Goal: Information Seeking & Learning: Learn about a topic

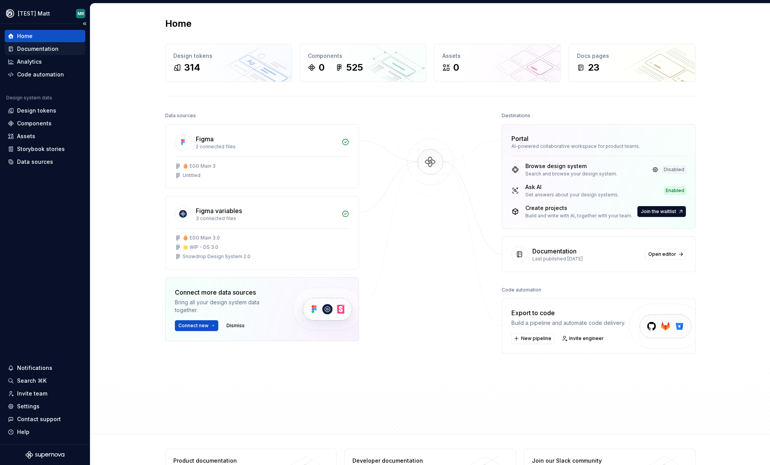
click at [51, 51] on div "Documentation" at bounding box center [38, 49] width 42 height 8
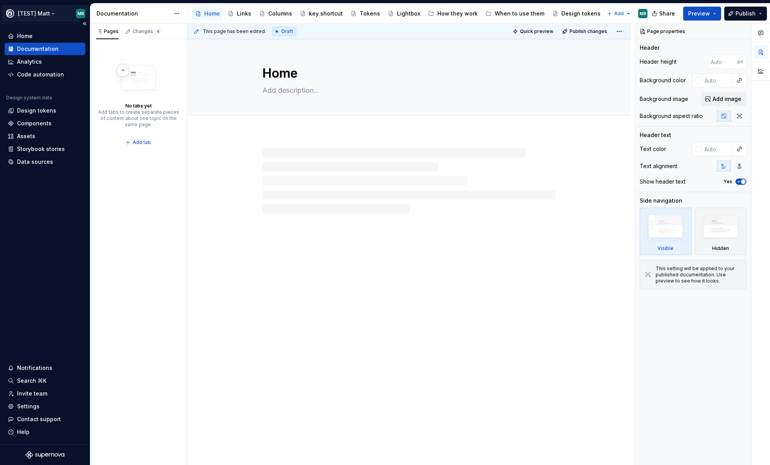
click at [51, 14] on html "[TEST] Matt MR Home Documentation Analytics Code automation Design system data …" at bounding box center [385, 232] width 770 height 465
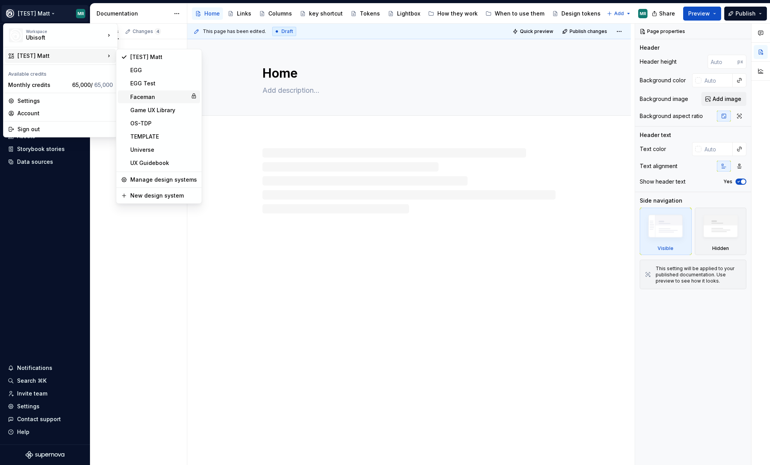
type textarea "*"
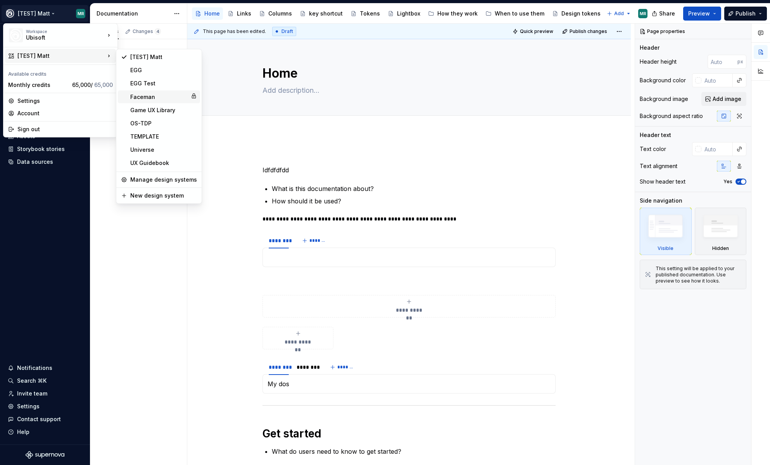
click at [146, 94] on div "Faceman" at bounding box center [158, 97] width 57 height 8
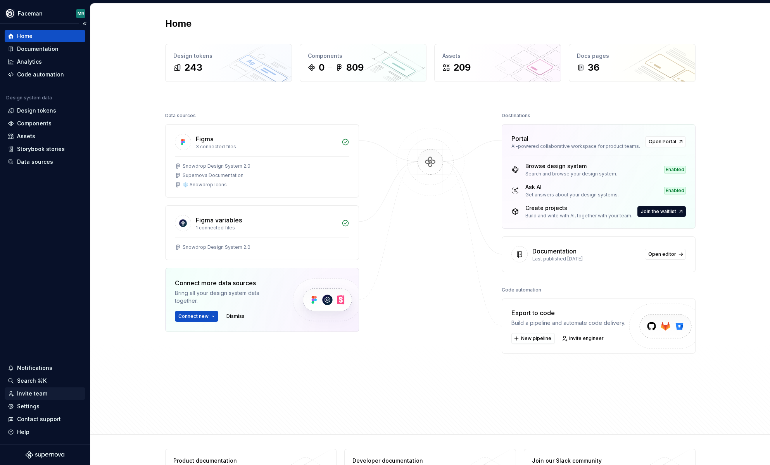
click at [36, 393] on div "Invite team" at bounding box center [32, 393] width 30 height 8
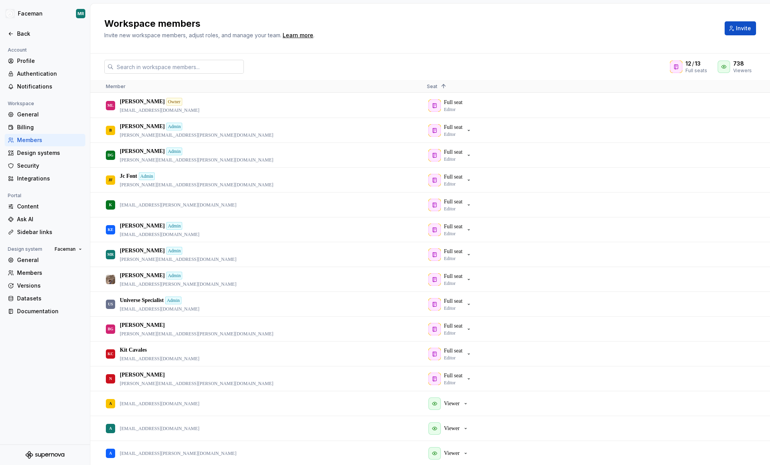
click at [222, 66] on input "text" at bounding box center [179, 67] width 130 height 14
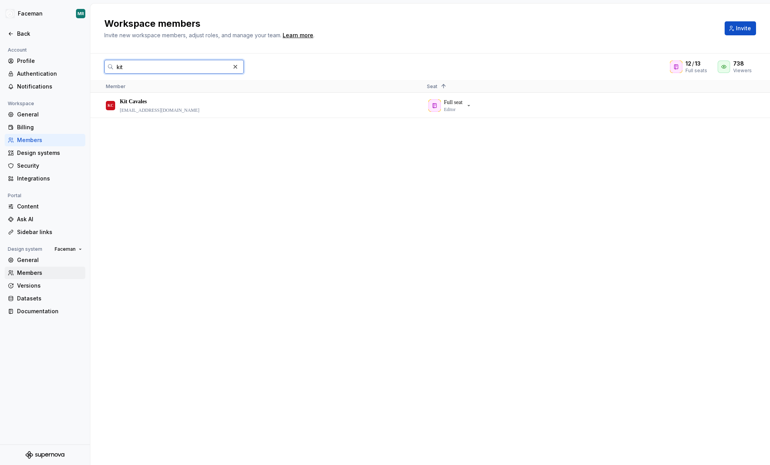
type input "kit"
click at [30, 270] on div "Members" at bounding box center [49, 273] width 65 height 8
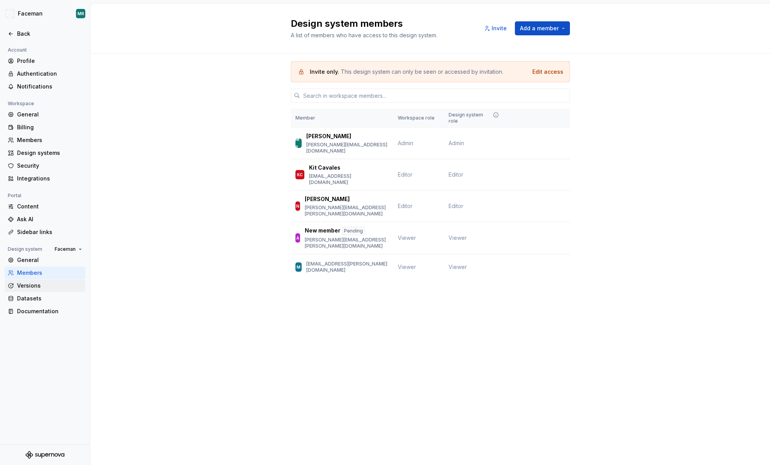
click at [33, 286] on div "Versions" at bounding box center [49, 286] width 65 height 8
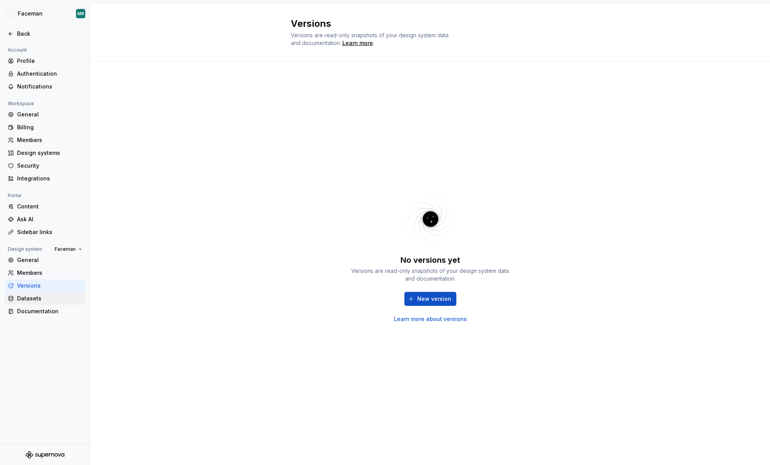
click at [30, 300] on div "Datasets" at bounding box center [49, 298] width 65 height 8
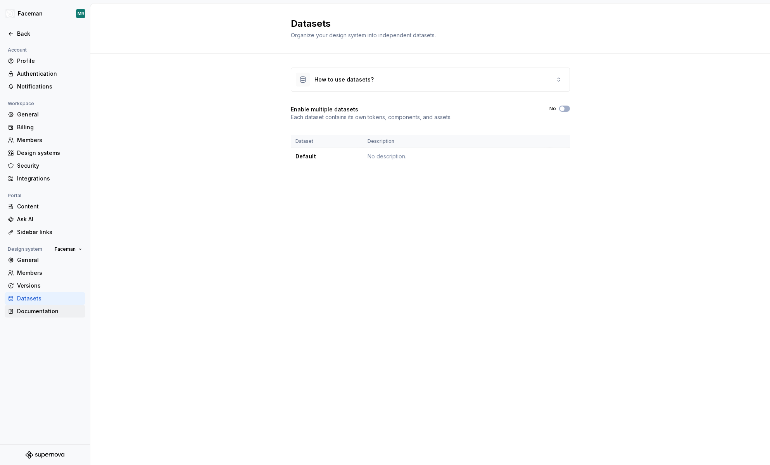
click at [30, 311] on div "Documentation" at bounding box center [49, 311] width 65 height 8
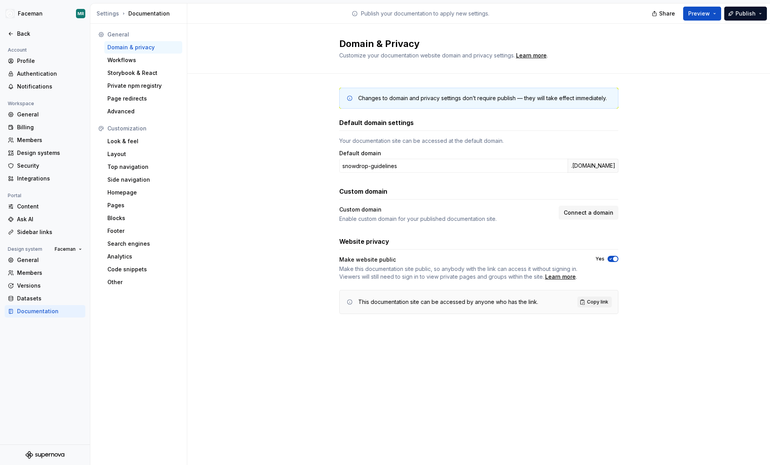
click at [30, 311] on div "Documentation" at bounding box center [49, 311] width 65 height 8
click at [131, 64] on div "Workflows" at bounding box center [143, 60] width 78 height 12
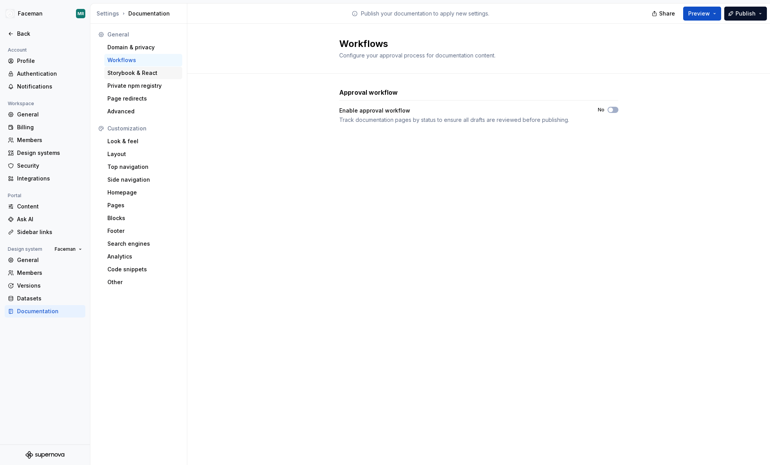
click at [131, 75] on div "Storybook & React" at bounding box center [143, 73] width 72 height 8
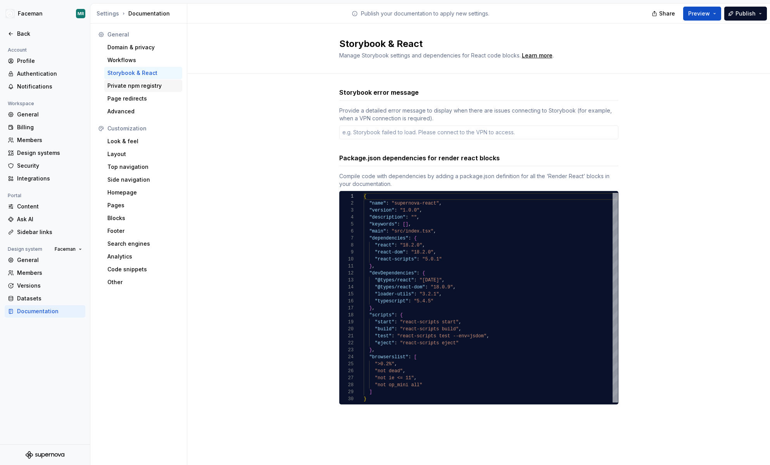
click at [133, 85] on div "Private npm registry" at bounding box center [143, 86] width 72 height 8
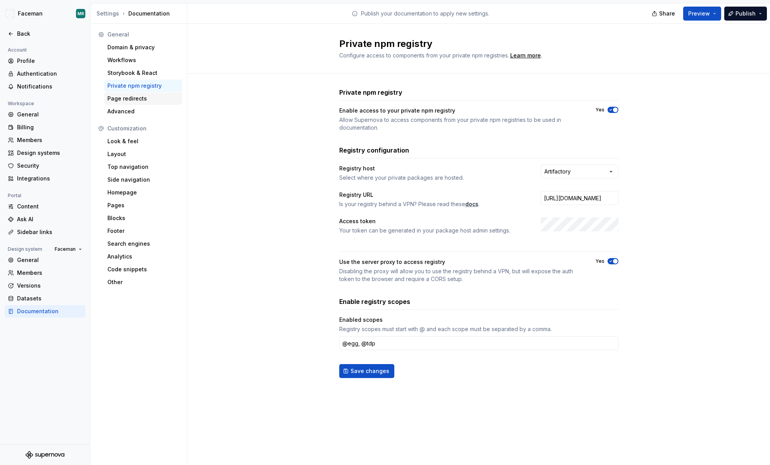
click at [133, 97] on div "Page redirects" at bounding box center [143, 99] width 72 height 8
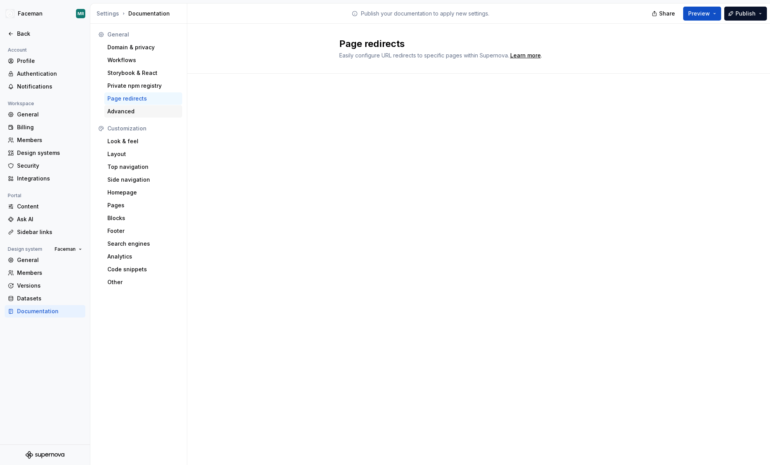
click at [128, 114] on div "Advanced" at bounding box center [143, 111] width 72 height 8
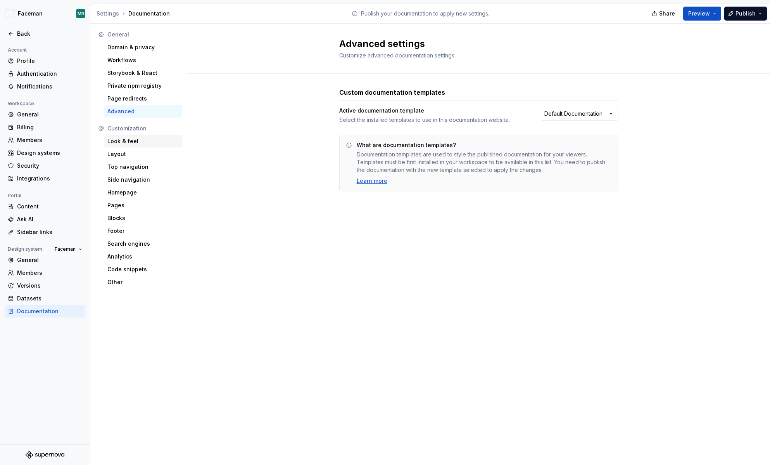
click at [128, 144] on div "Look & feel" at bounding box center [143, 141] width 72 height 8
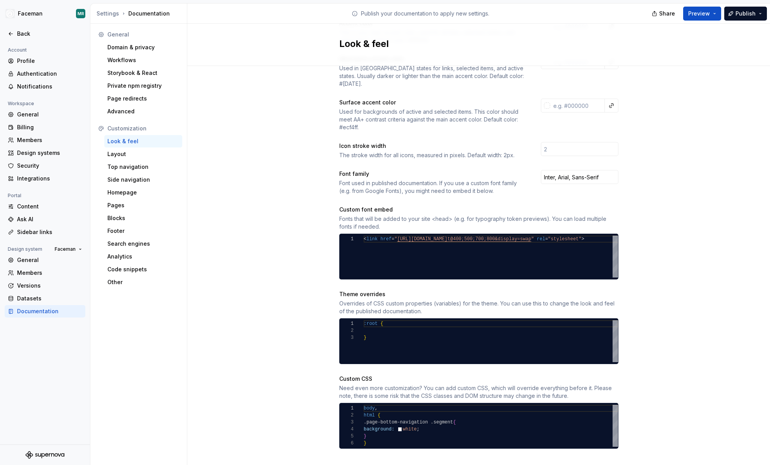
scroll to position [190, 0]
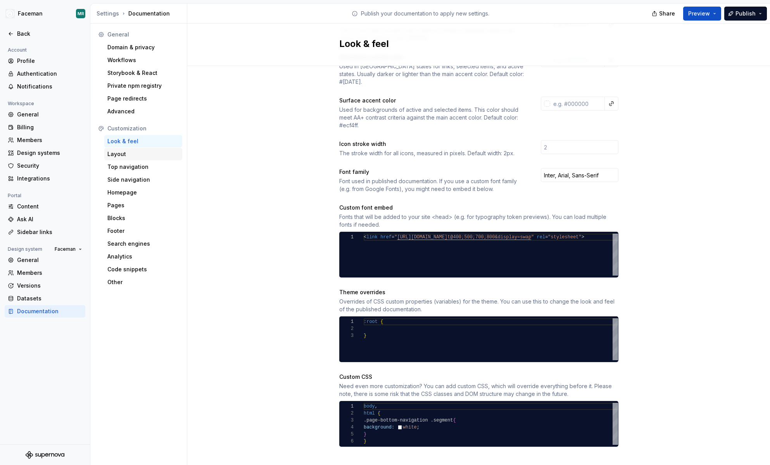
click at [128, 155] on div "Layout" at bounding box center [143, 154] width 72 height 8
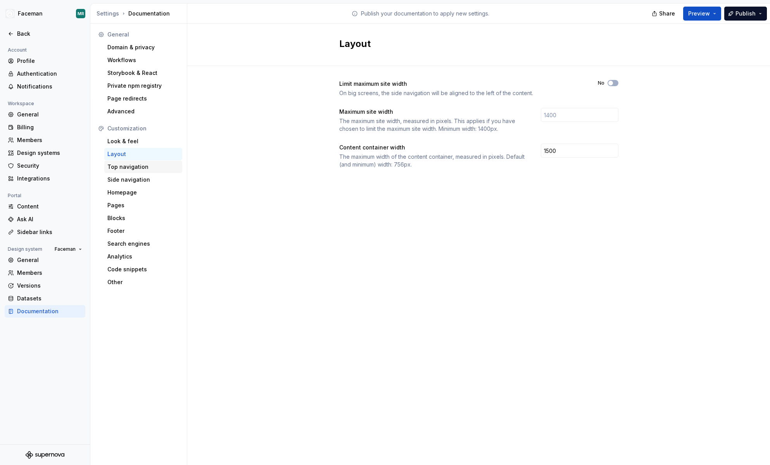
click at [129, 165] on div "Top navigation" at bounding box center [143, 167] width 72 height 8
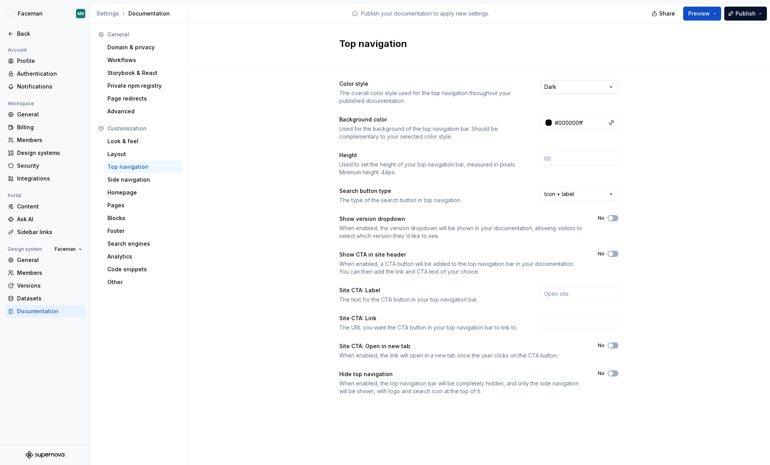
click at [596, 86] on html "Faceman MR Back Account Profile Authentication Notifications Workspace General …" at bounding box center [385, 232] width 770 height 465
click at [670, 139] on html "Faceman MR Back Account Profile Authentication Notifications Workspace General …" at bounding box center [385, 232] width 770 height 465
click at [133, 142] on div "Look & feel" at bounding box center [143, 141] width 72 height 8
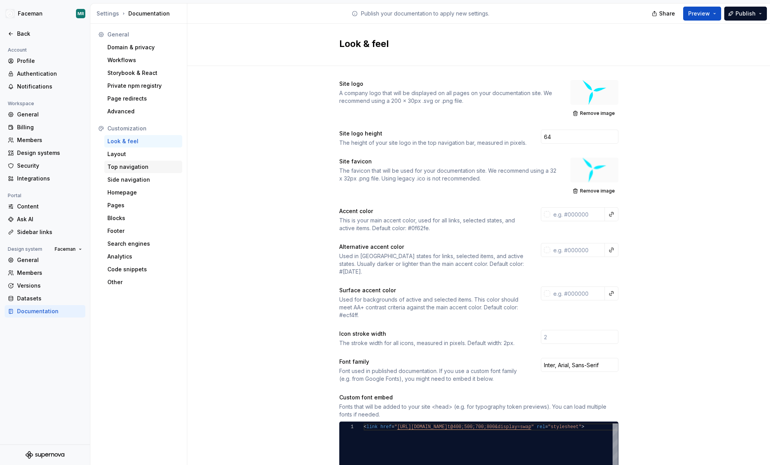
click at [133, 169] on div "Top navigation" at bounding box center [143, 167] width 72 height 8
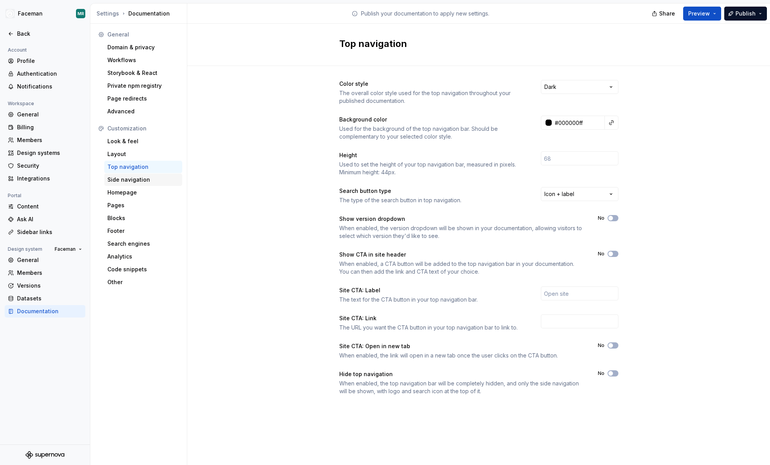
click at [133, 180] on div "Side navigation" at bounding box center [143, 180] width 72 height 8
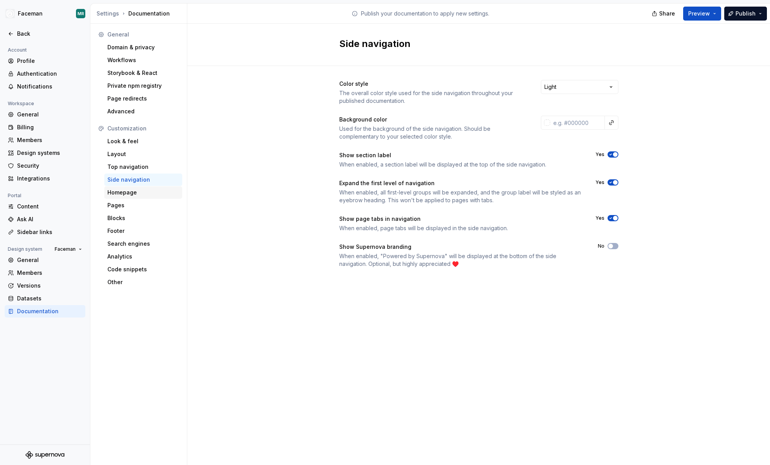
click at [131, 190] on div "Homepage" at bounding box center [143, 193] width 72 height 8
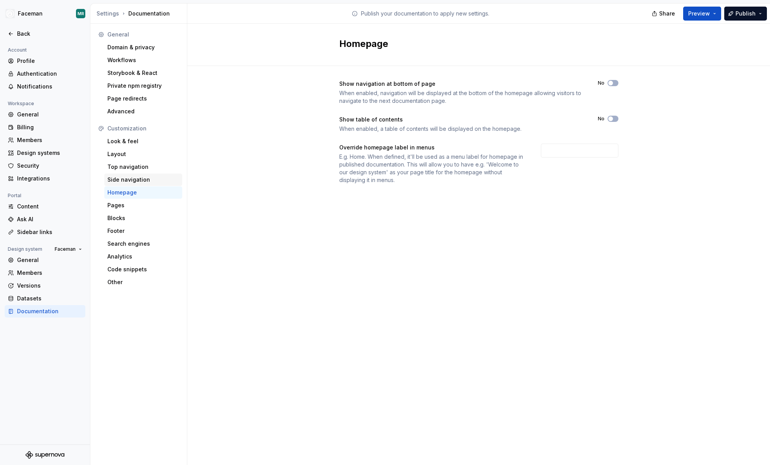
click at [131, 178] on div "Side navigation" at bounding box center [143, 180] width 72 height 8
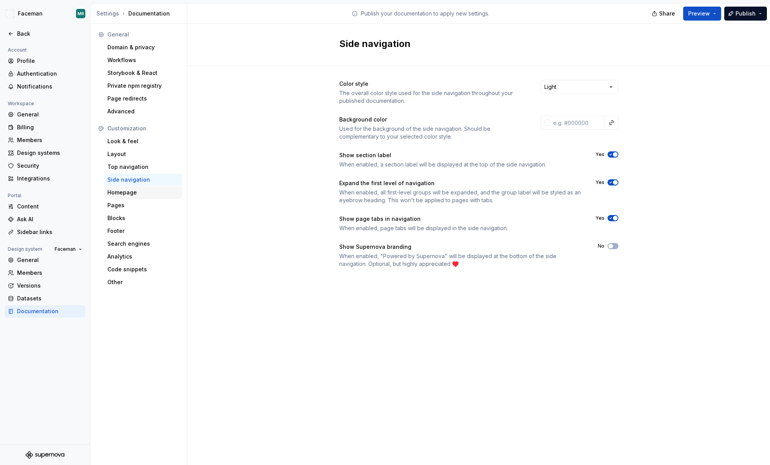
click at [130, 191] on div "Homepage" at bounding box center [143, 193] width 72 height 8
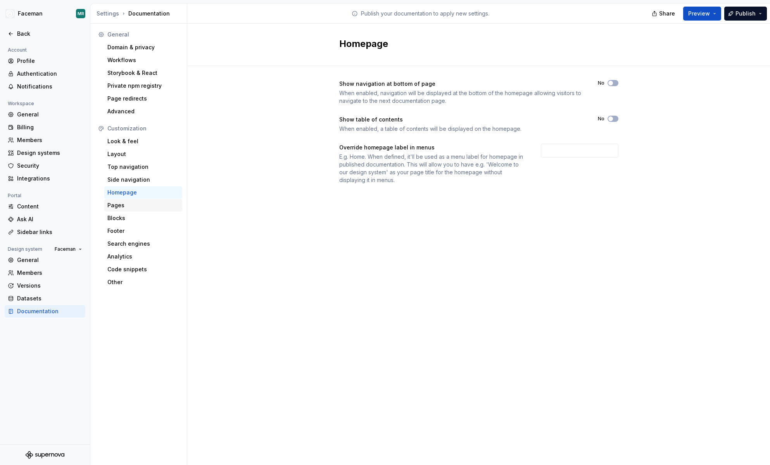
click at [129, 208] on div "Pages" at bounding box center [143, 205] width 72 height 8
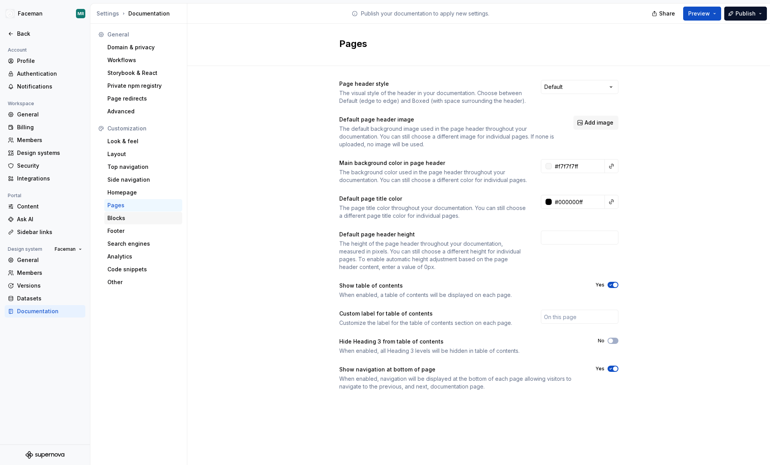
click at [132, 216] on div "Blocks" at bounding box center [143, 218] width 72 height 8
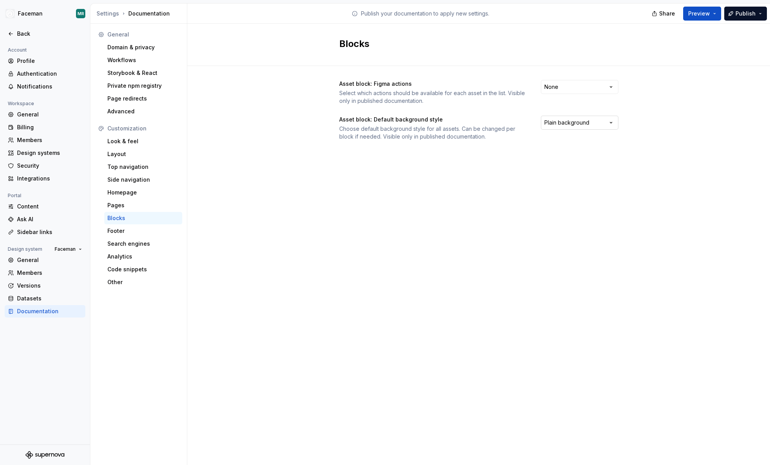
click at [590, 125] on html "Faceman MR Back Account Profile Authentication Notifications Workspace General …" at bounding box center [385, 232] width 770 height 465
click at [329, 265] on html "Faceman MR Back Account Profile Authentication Notifications Workspace General …" at bounding box center [385, 232] width 770 height 465
click at [138, 232] on div "Footer" at bounding box center [143, 231] width 72 height 8
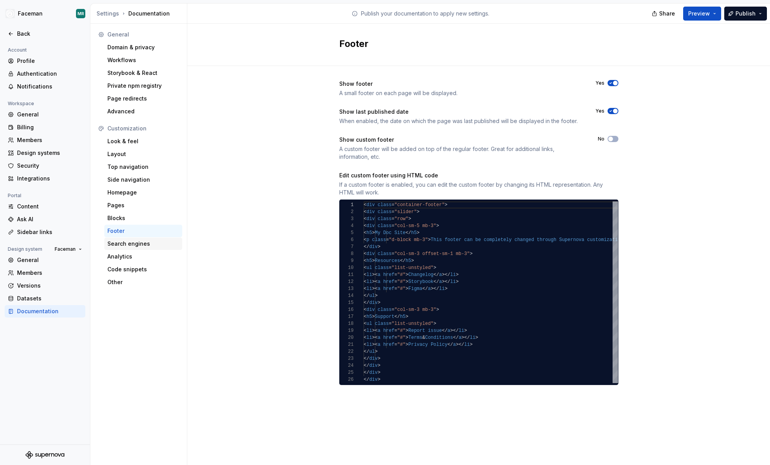
click at [141, 242] on div "Search engines" at bounding box center [143, 244] width 72 height 8
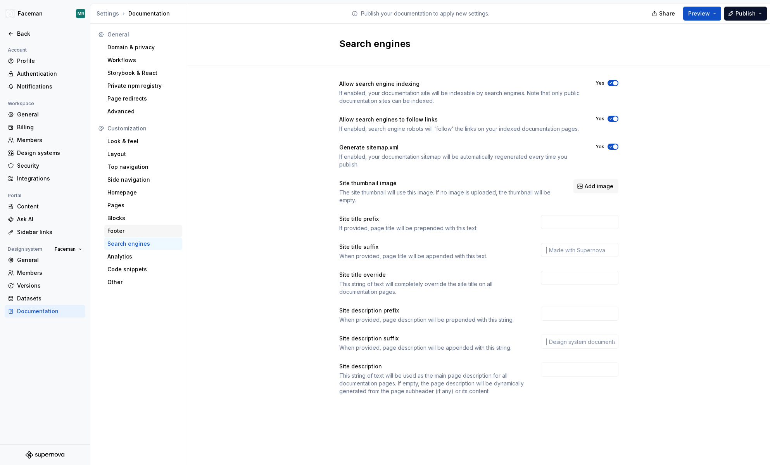
click at [142, 232] on div "Footer" at bounding box center [143, 231] width 72 height 8
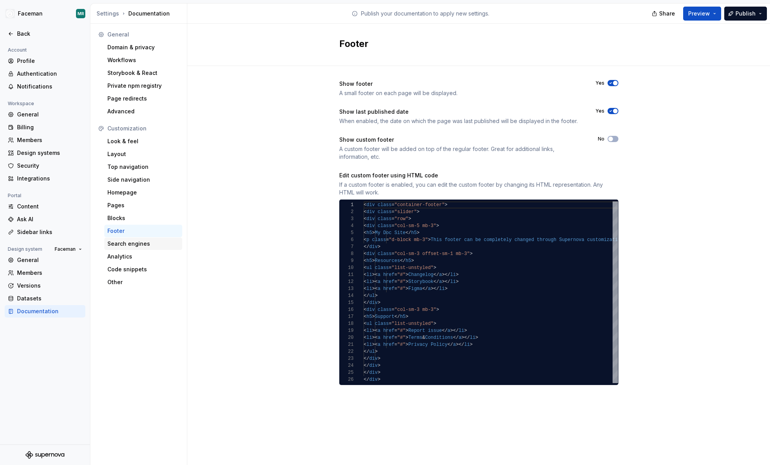
click at [141, 246] on div "Search engines" at bounding box center [143, 244] width 72 height 8
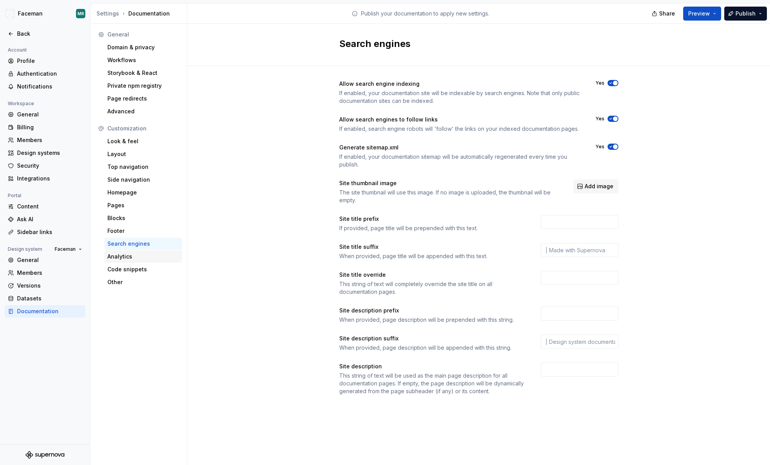
click at [141, 255] on div "Analytics" at bounding box center [143, 257] width 72 height 8
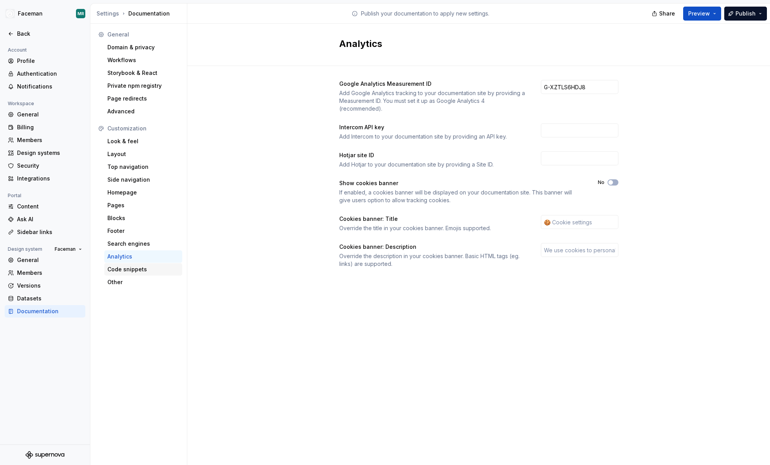
click at [140, 266] on div "Code snippets" at bounding box center [143, 269] width 72 height 8
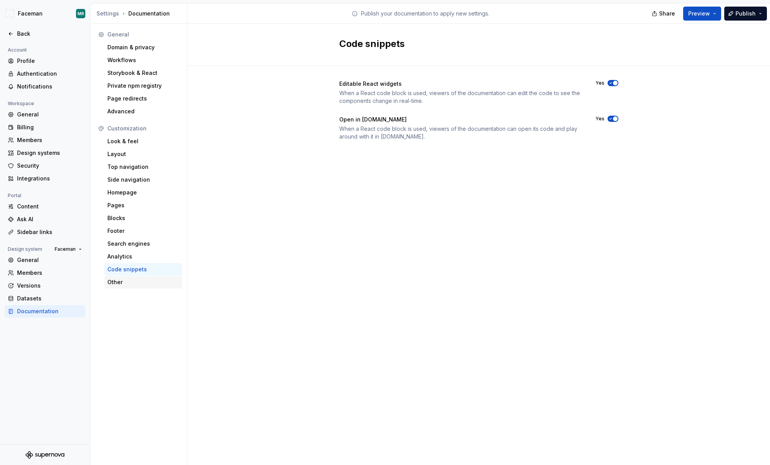
click at [139, 283] on div "Other" at bounding box center [143, 282] width 72 height 8
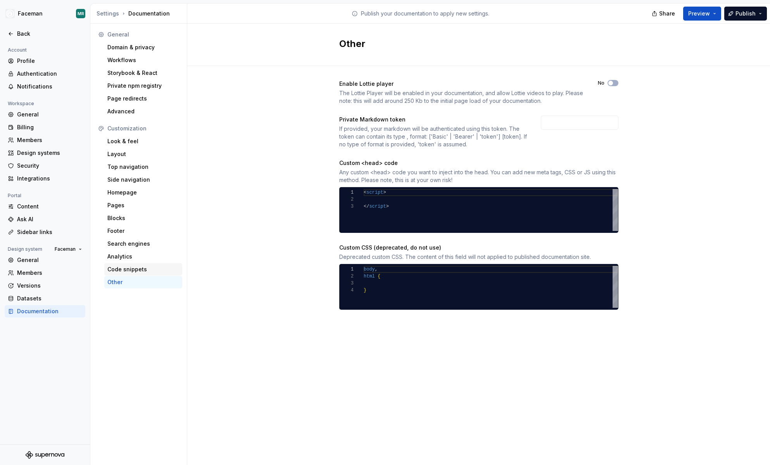
click at [142, 272] on div "Code snippets" at bounding box center [143, 269] width 72 height 8
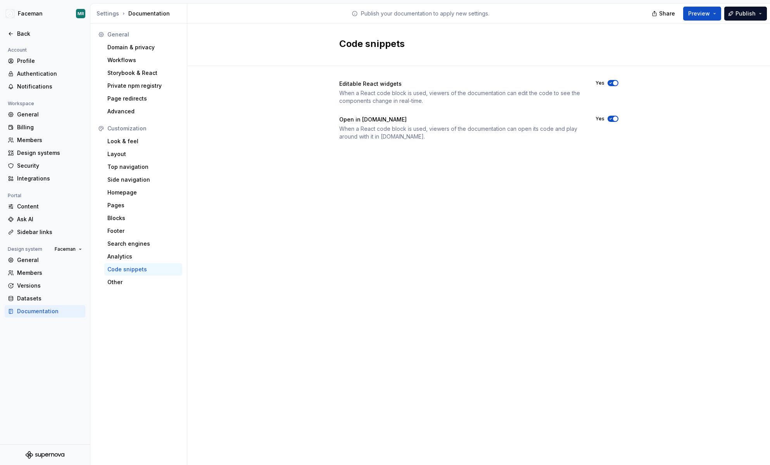
click at [616, 81] on span "button" at bounding box center [615, 83] width 5 height 5
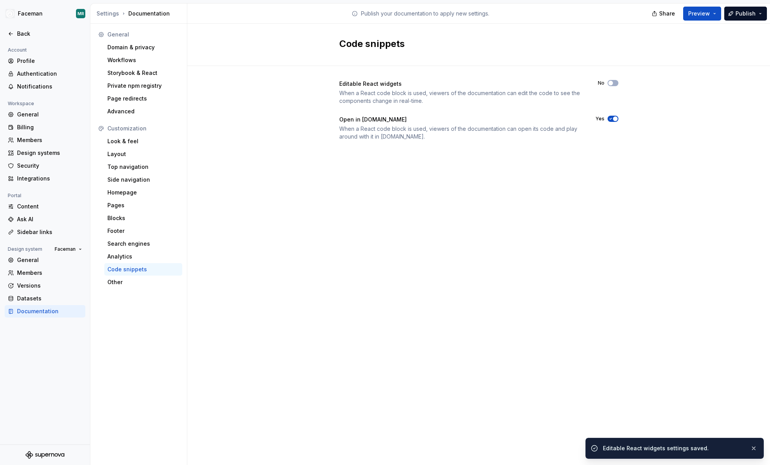
click at [613, 118] on span "button" at bounding box center [615, 118] width 5 height 5
click at [124, 284] on div "Other" at bounding box center [143, 282] width 72 height 8
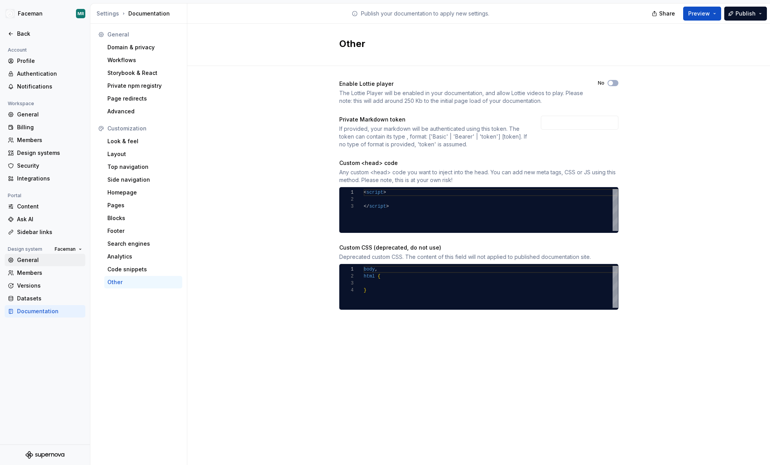
click at [36, 263] on div "General" at bounding box center [49, 260] width 65 height 8
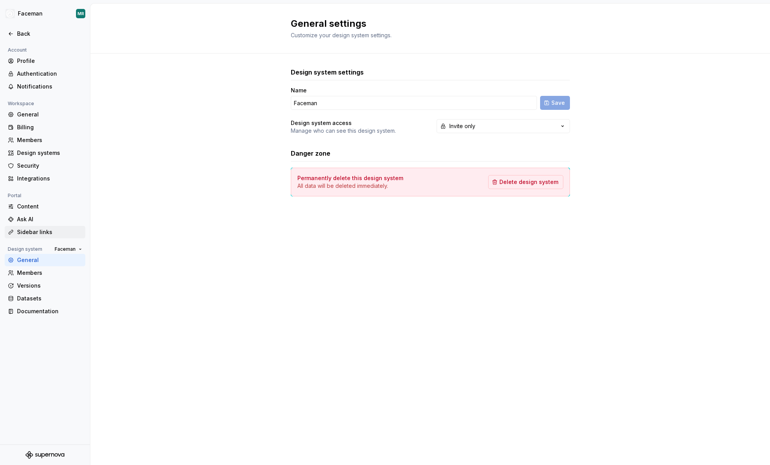
click at [36, 234] on div "Sidebar links" at bounding box center [49, 232] width 65 height 8
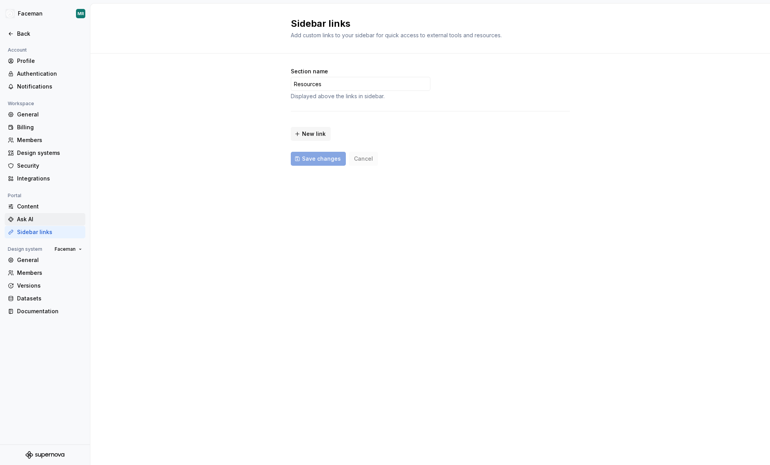
click at [35, 220] on div "Ask AI" at bounding box center [49, 219] width 65 height 8
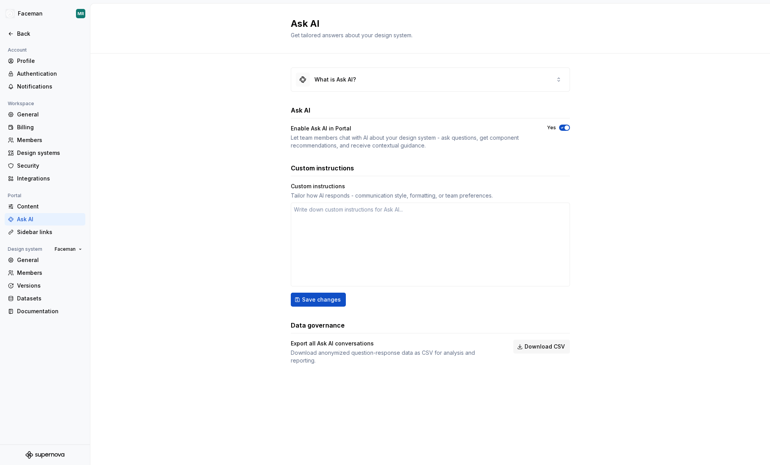
click at [565, 127] on span "button" at bounding box center [567, 127] width 5 height 5
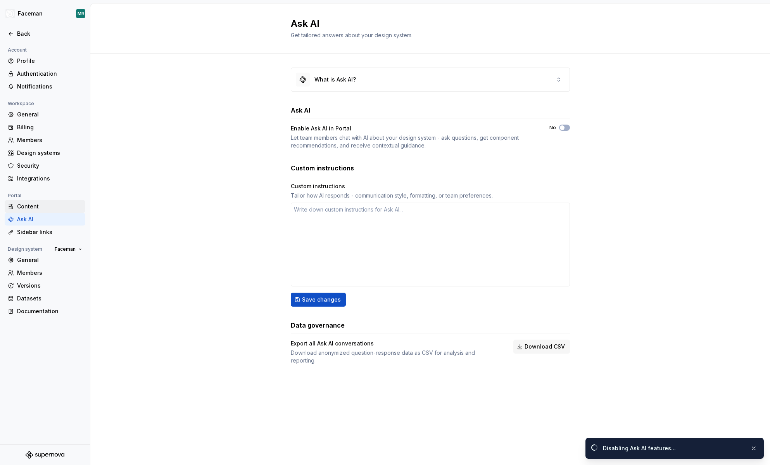
click at [35, 206] on div "Content" at bounding box center [49, 206] width 65 height 8
type textarea "*"
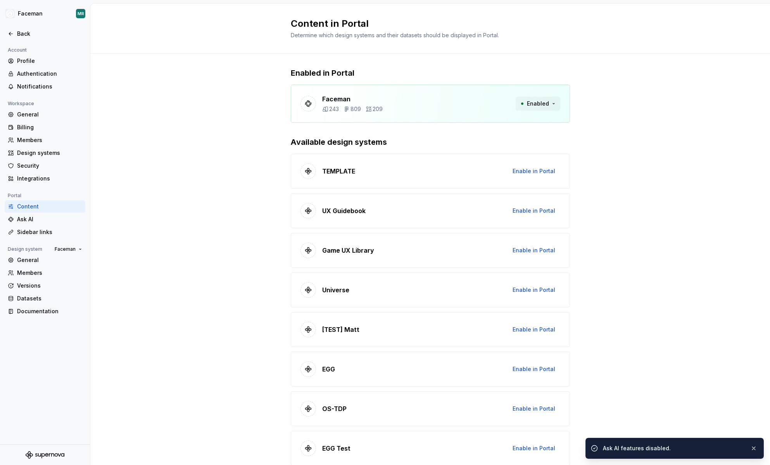
click at [550, 102] on button "Enabled" at bounding box center [538, 104] width 45 height 14
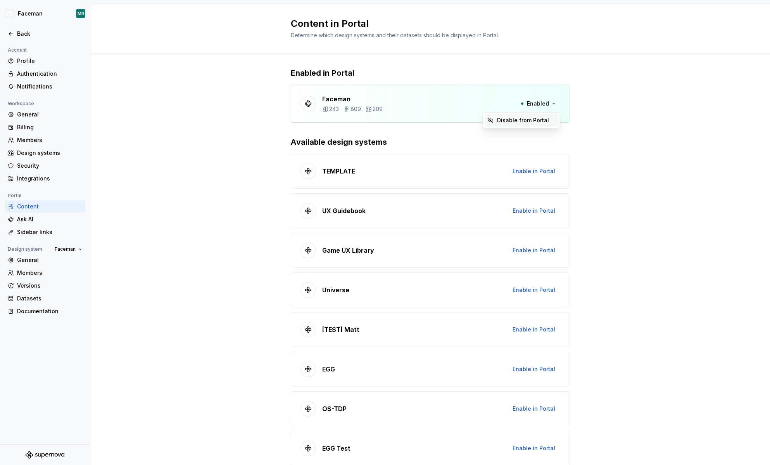
click at [541, 118] on div "Disable from Portal" at bounding box center [523, 120] width 52 height 8
click at [516, 121] on div "Disable from Portal" at bounding box center [523, 120] width 52 height 8
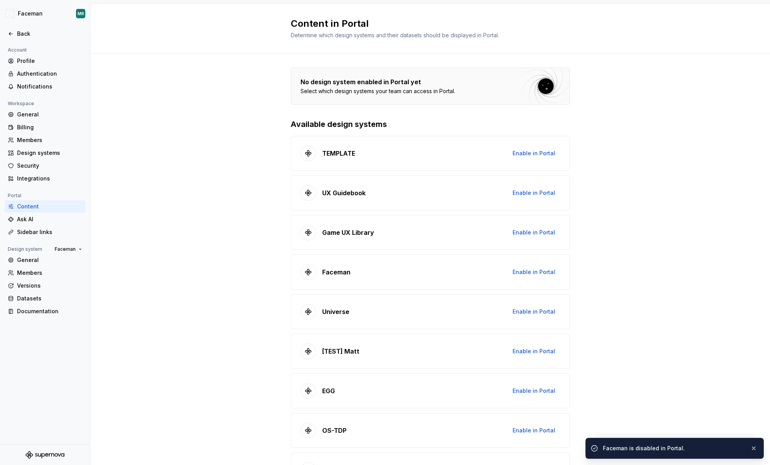
click at [17, 40] on div at bounding box center [45, 42] width 90 height 5
click at [23, 28] on div "Back" at bounding box center [45, 34] width 81 height 12
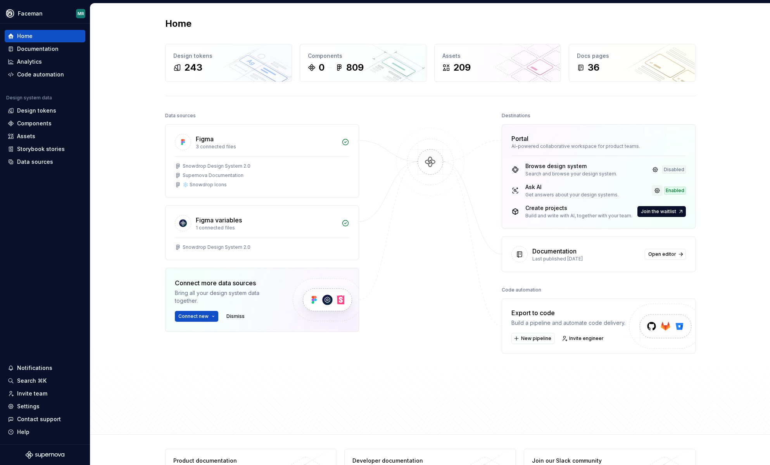
click at [657, 190] on link at bounding box center [657, 190] width 11 height 11
click at [287, 152] on div "Figma 3 connected files" at bounding box center [262, 141] width 193 height 32
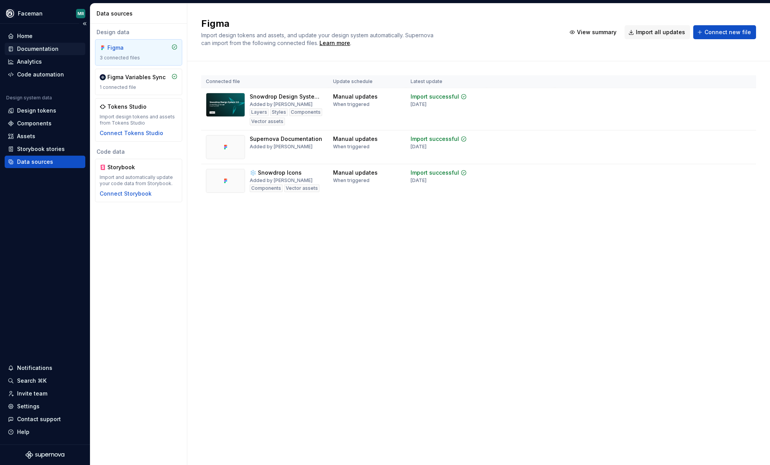
click at [38, 50] on div "Documentation" at bounding box center [38, 49] width 42 height 8
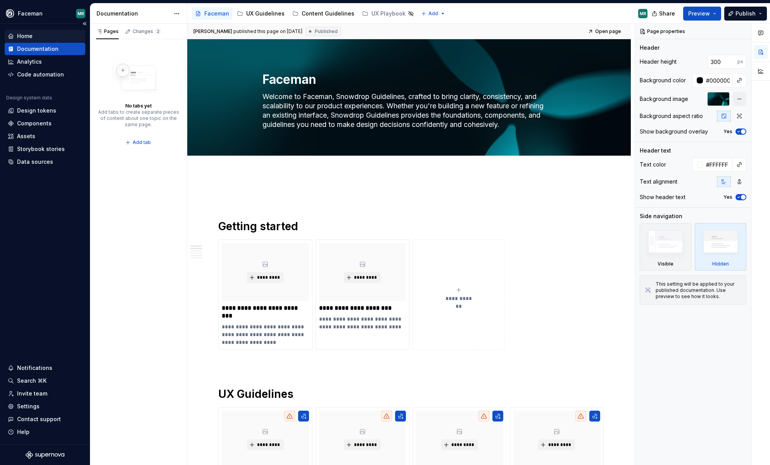
click at [32, 36] on div "Home" at bounding box center [25, 36] width 16 height 8
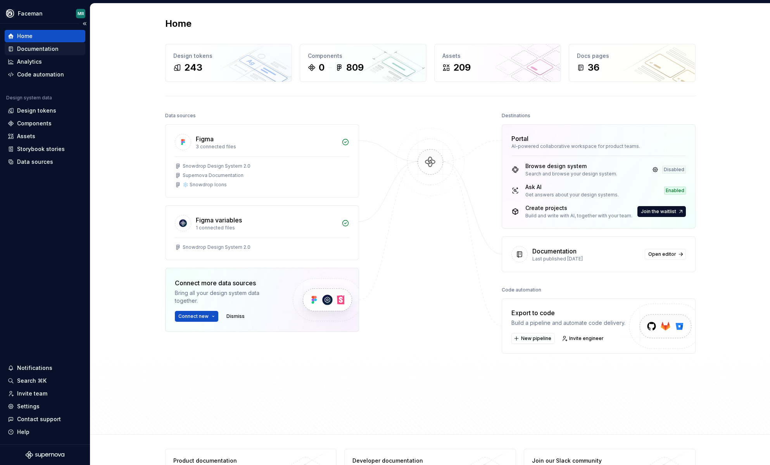
click at [31, 50] on div "Documentation" at bounding box center [38, 49] width 42 height 8
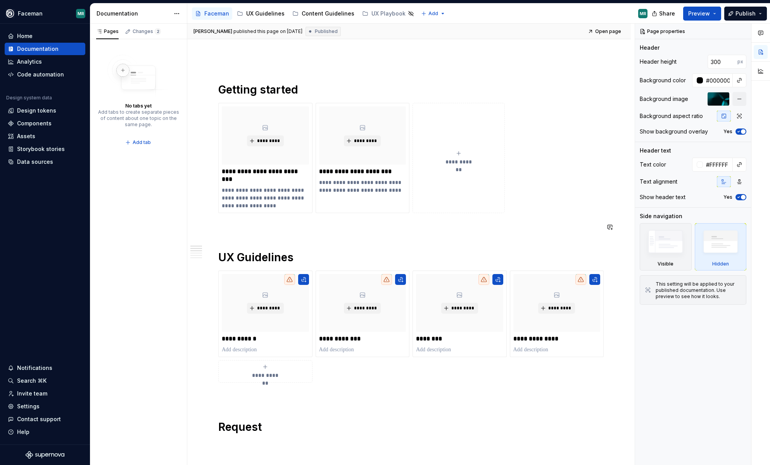
scroll to position [135, 0]
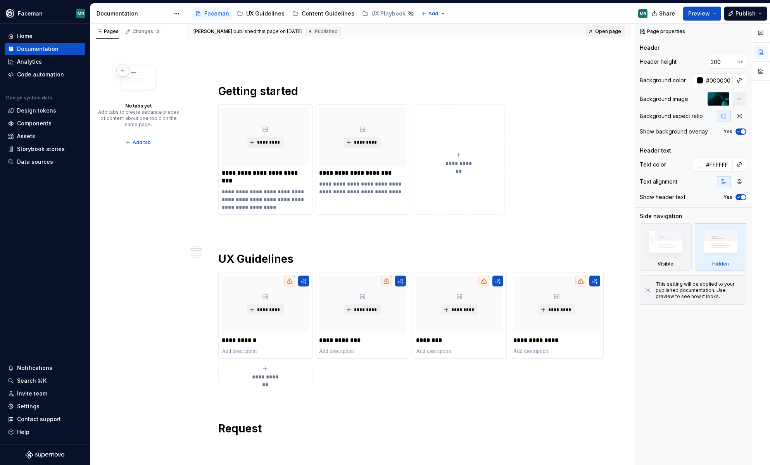
click at [610, 31] on span "Open page" at bounding box center [608, 31] width 26 height 6
click at [762, 14] on button "Publish" at bounding box center [746, 14] width 43 height 14
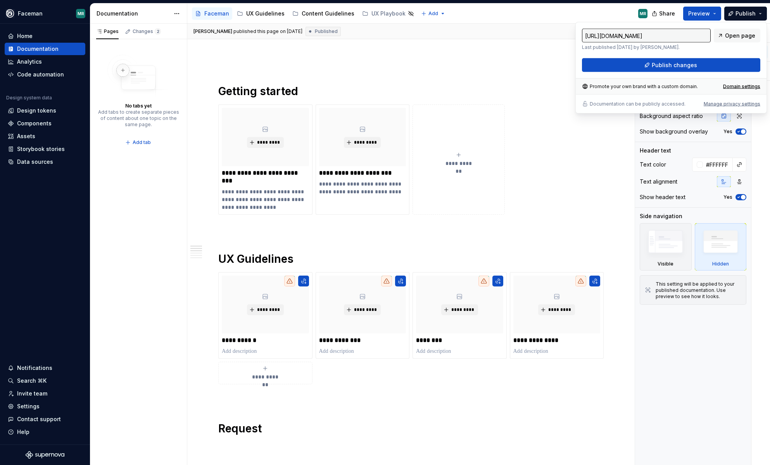
click at [582, 19] on div "Accessibility guide for tree Page tree. Navigate the tree with the arrow keys. …" at bounding box center [420, 13] width 467 height 20
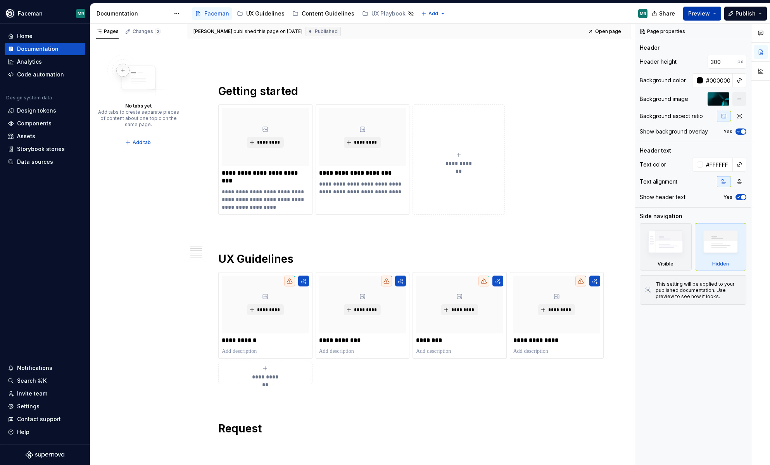
click at [707, 14] on span "Preview" at bounding box center [699, 14] width 22 height 8
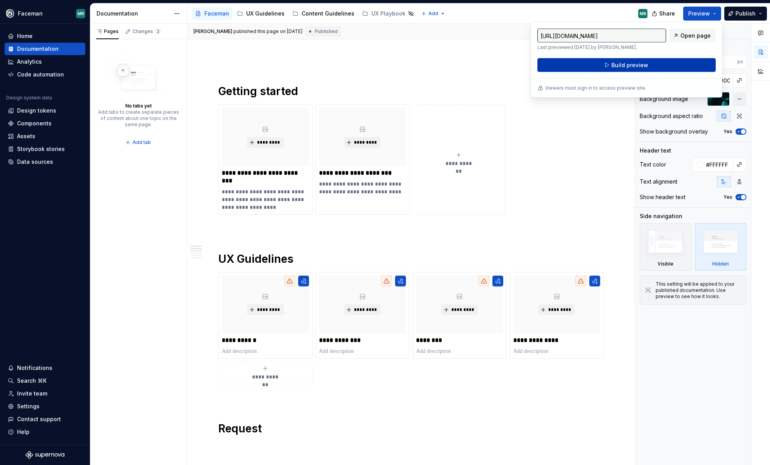
click at [650, 65] on button "Build preview" at bounding box center [627, 65] width 178 height 14
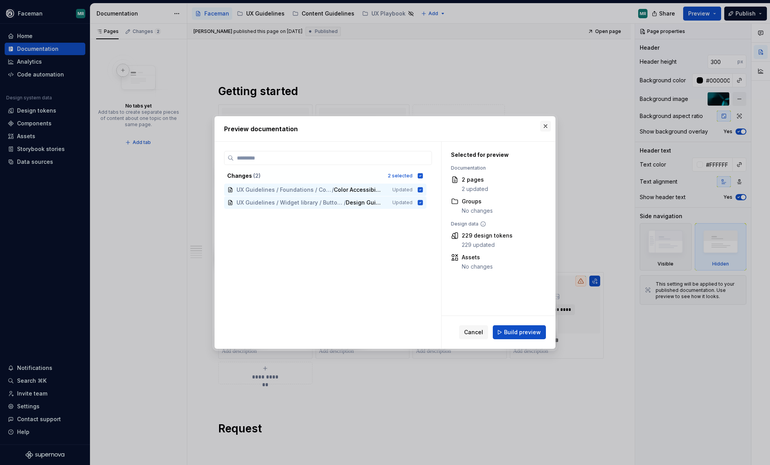
click at [546, 126] on button "button" at bounding box center [545, 126] width 11 height 11
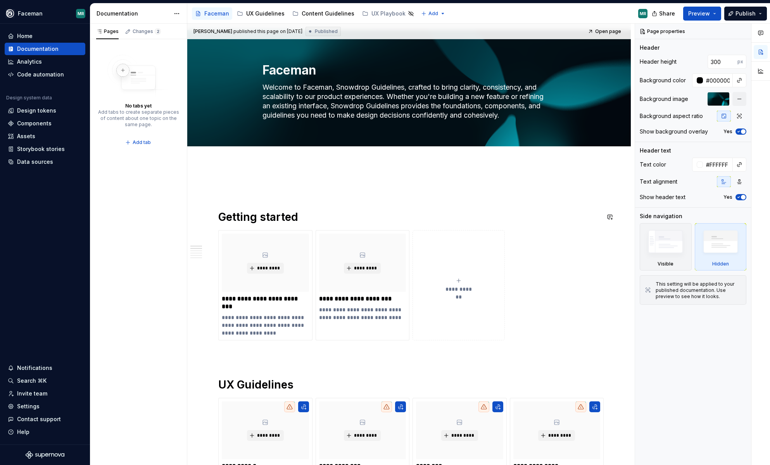
scroll to position [0, 0]
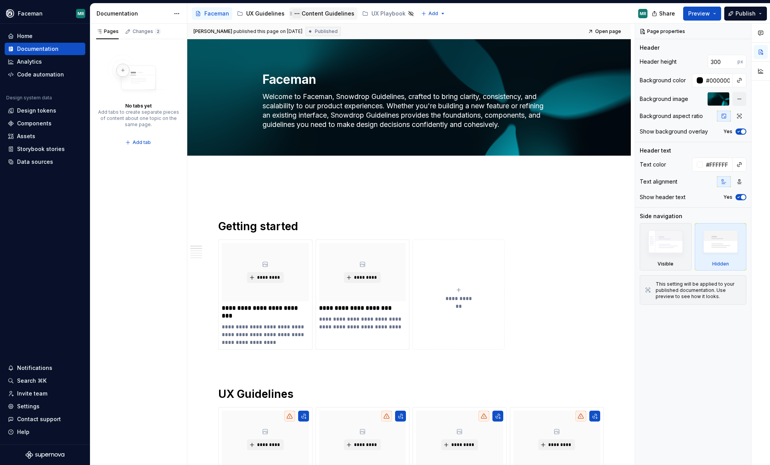
click at [294, 13] on button "Page tree" at bounding box center [296, 13] width 9 height 9
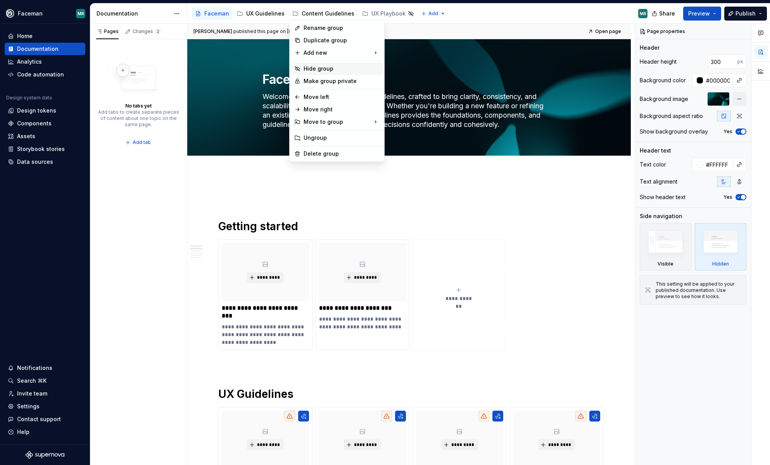
click at [320, 69] on div "Hide group" at bounding box center [342, 69] width 76 height 8
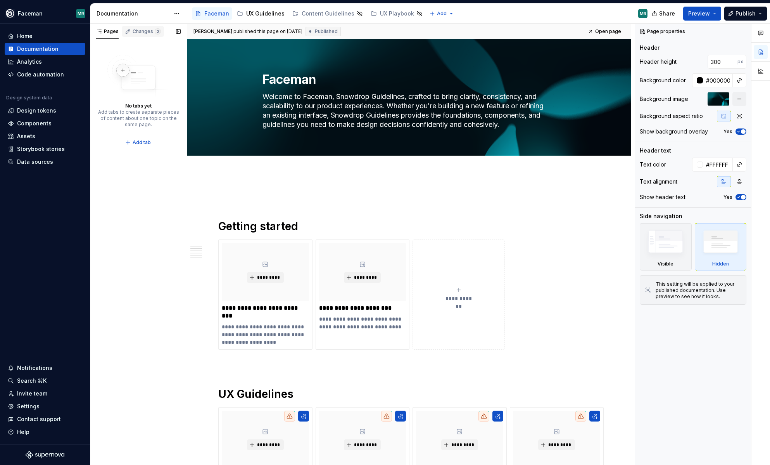
click at [138, 26] on div "Changes 2" at bounding box center [143, 31] width 42 height 11
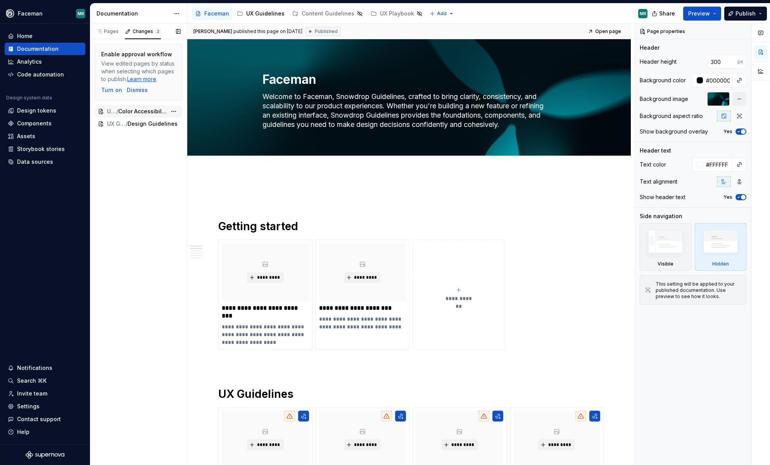
click at [129, 106] on div "UX Guidelines / Foundations / Colors / Color Accessibility" at bounding box center [139, 111] width 88 height 12
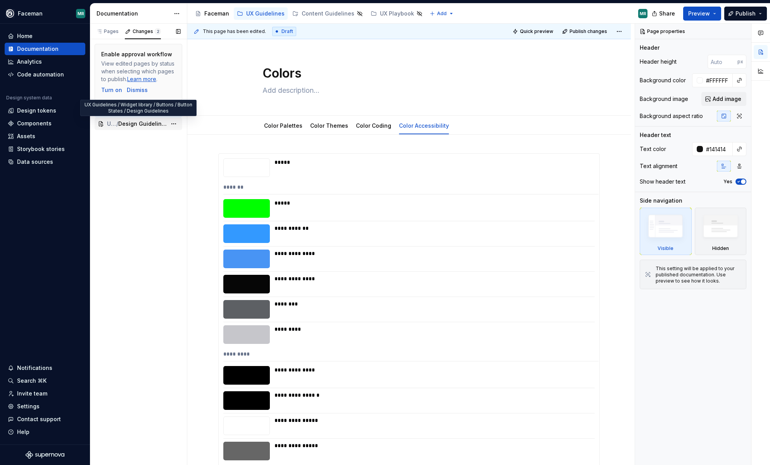
click at [131, 123] on span "Design Guidelines" at bounding box center [142, 124] width 48 height 8
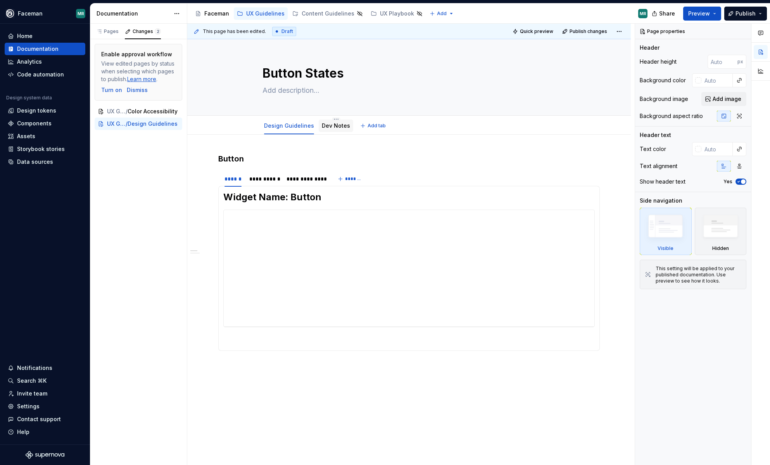
click at [329, 123] on link "Dev Notes" at bounding box center [336, 125] width 28 height 7
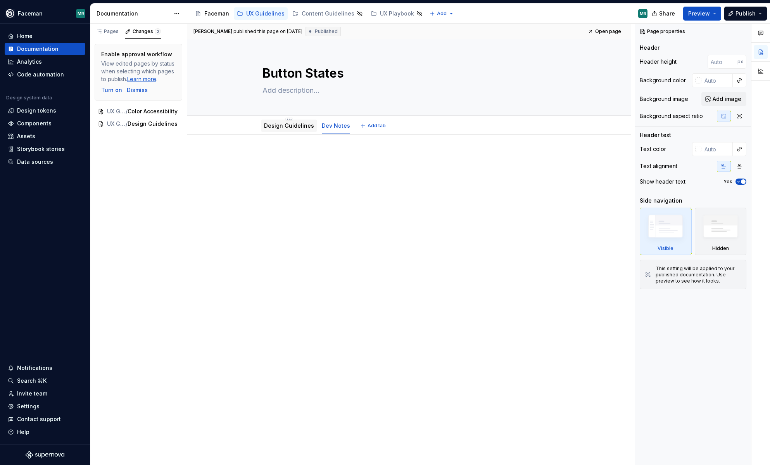
click at [286, 127] on link "Design Guidelines" at bounding box center [289, 125] width 50 height 7
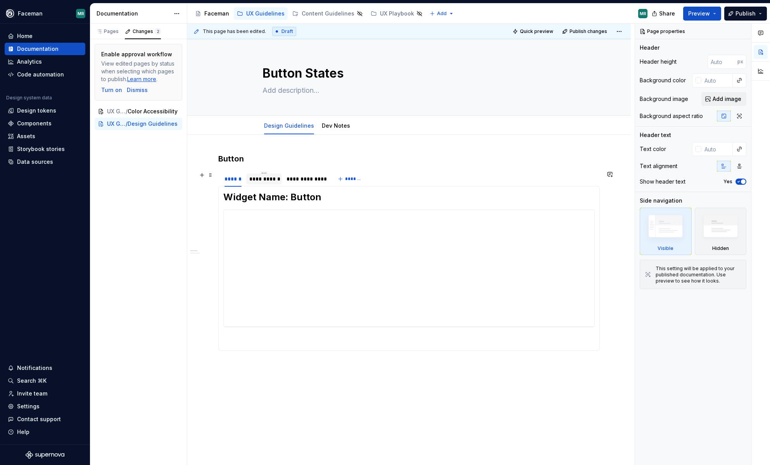
click at [265, 178] on div "**********" at bounding box center [263, 179] width 29 height 8
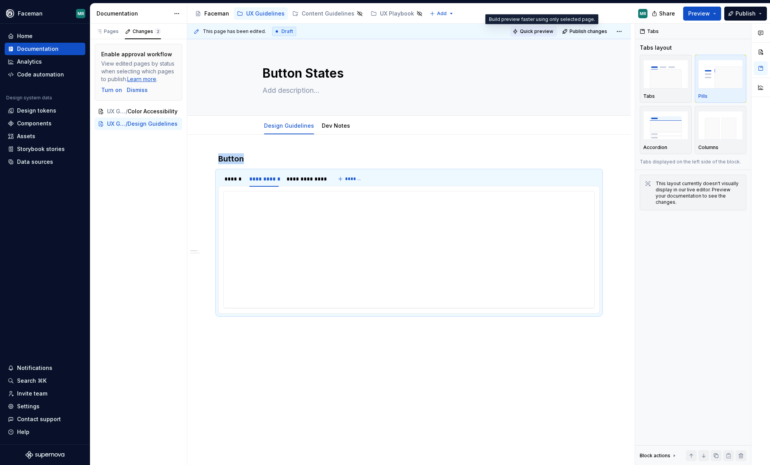
click at [546, 31] on span "Quick preview" at bounding box center [536, 31] width 33 height 6
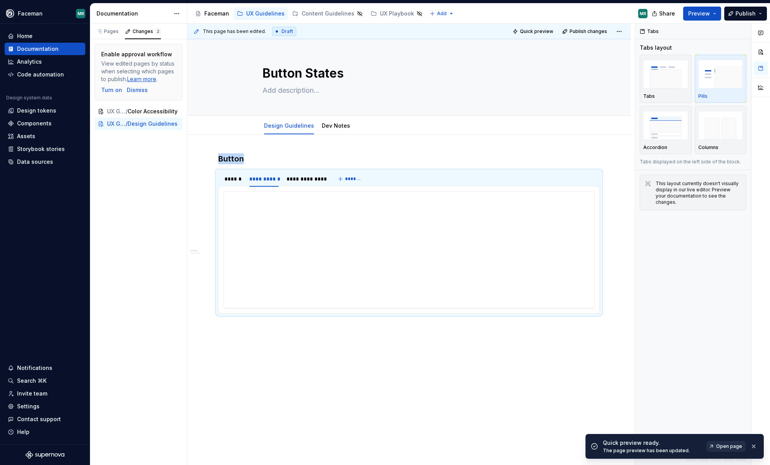
click at [725, 447] on span "Open page" at bounding box center [729, 446] width 26 height 6
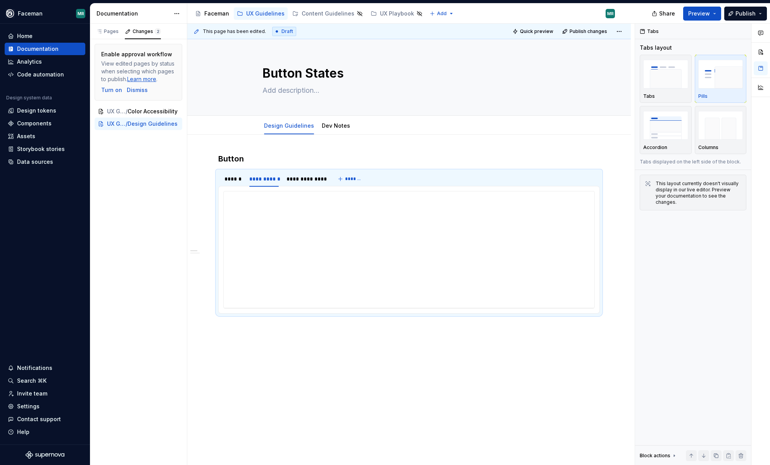
type textarea "*"
